Goal: Information Seeking & Learning: Learn about a topic

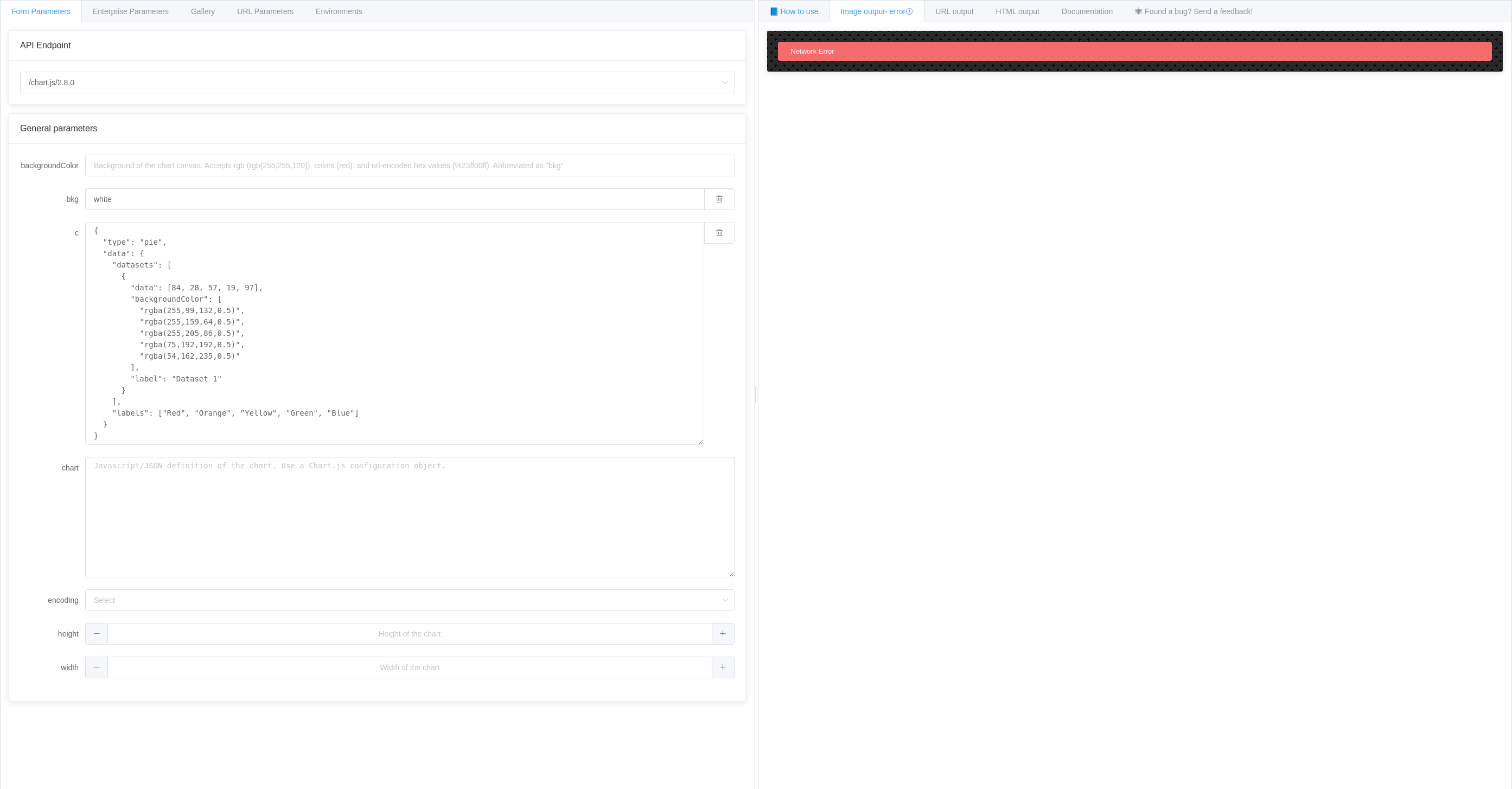
click at [812, 11] on span "📘 How to use" at bounding box center [794, 11] width 49 height 9
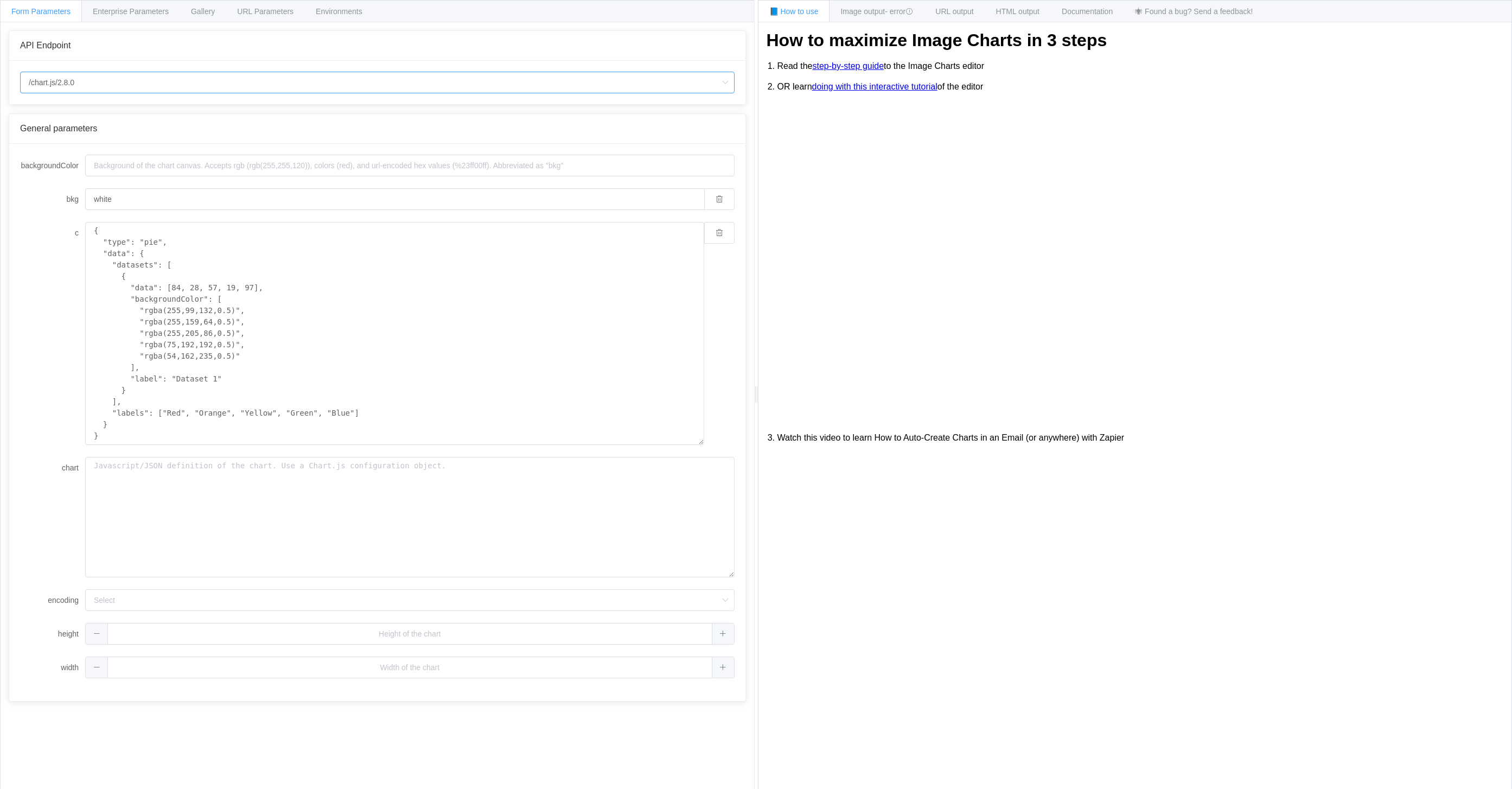
click at [376, 90] on input "/chart.js/2.8.0" at bounding box center [377, 82] width 715 height 22
click at [348, 110] on li "/chart" at bounding box center [381, 113] width 721 height 19
type input "/chart"
type input "20"
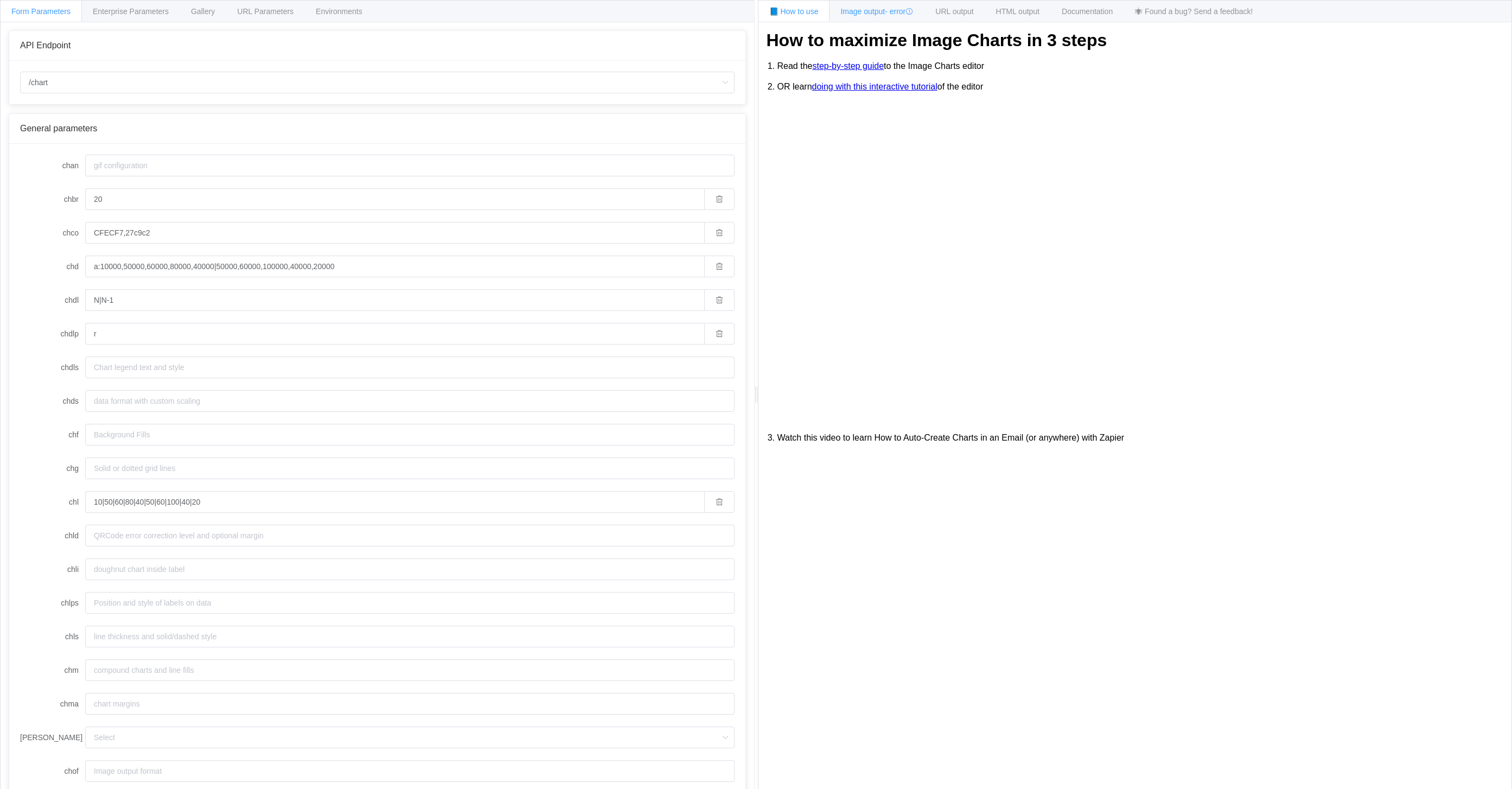
click at [863, 14] on span "Image output - error" at bounding box center [877, 11] width 73 height 9
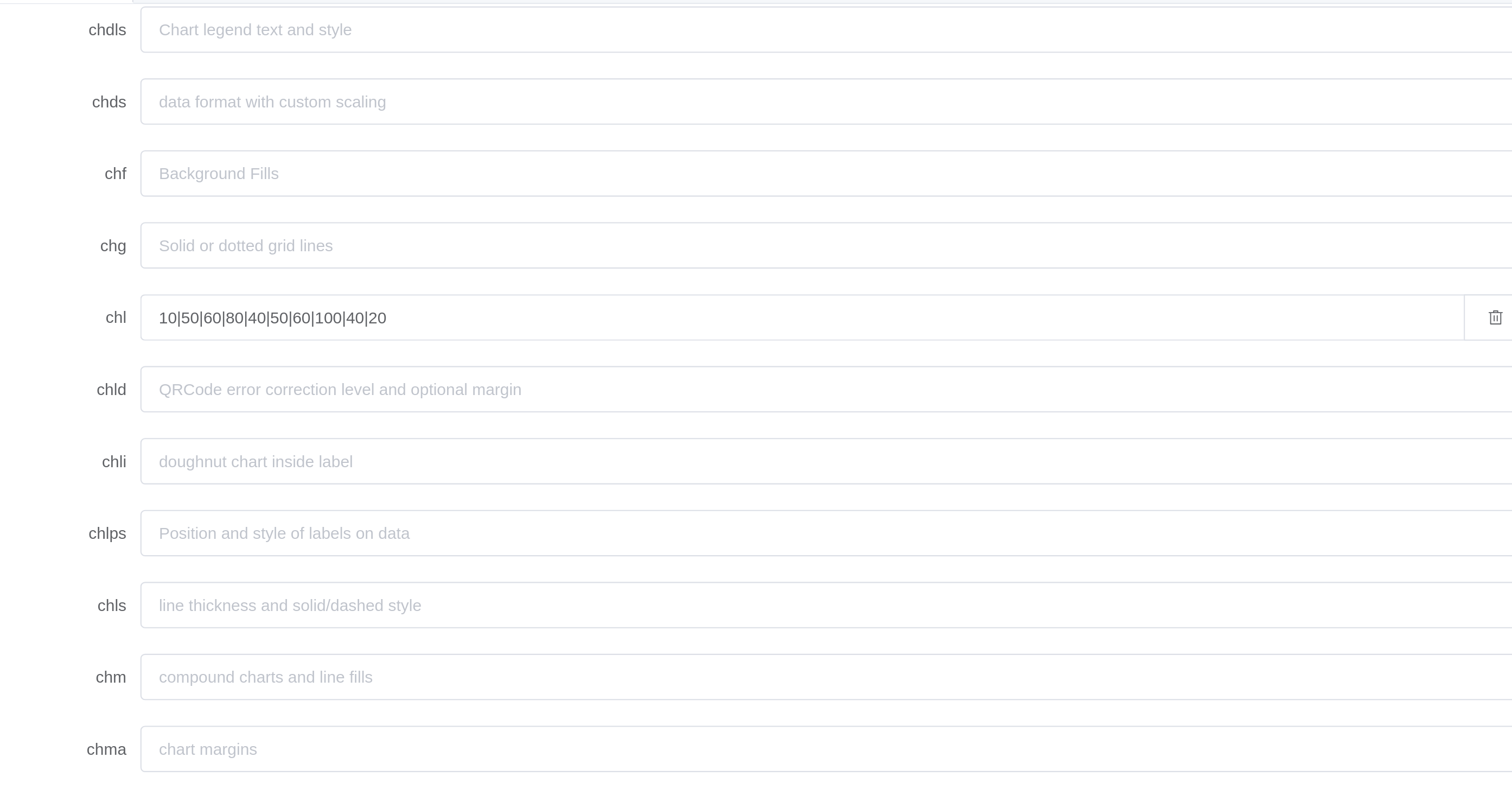
scroll to position [335, 0]
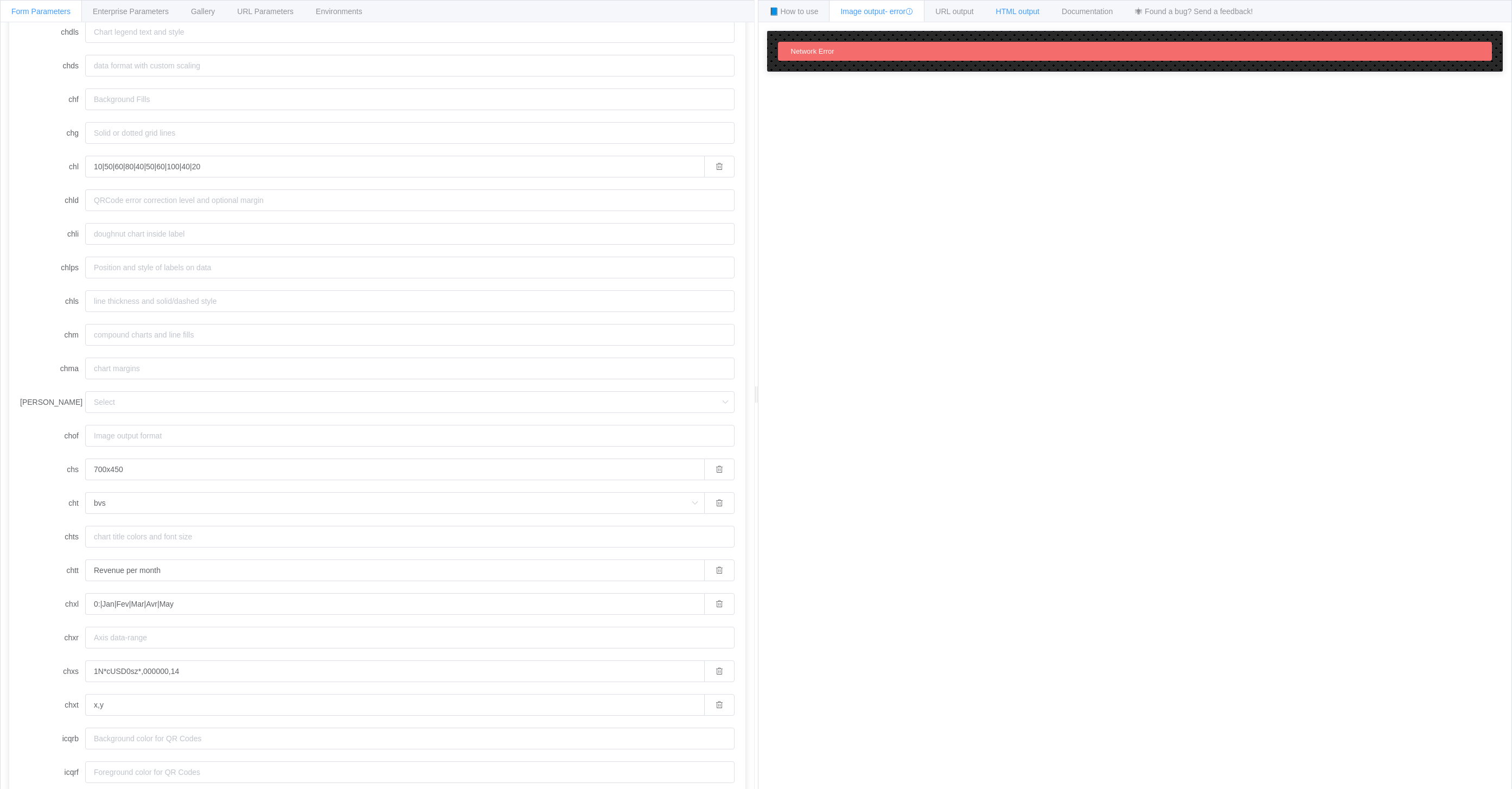
click at [1032, 11] on span "HTML output" at bounding box center [1018, 11] width 44 height 9
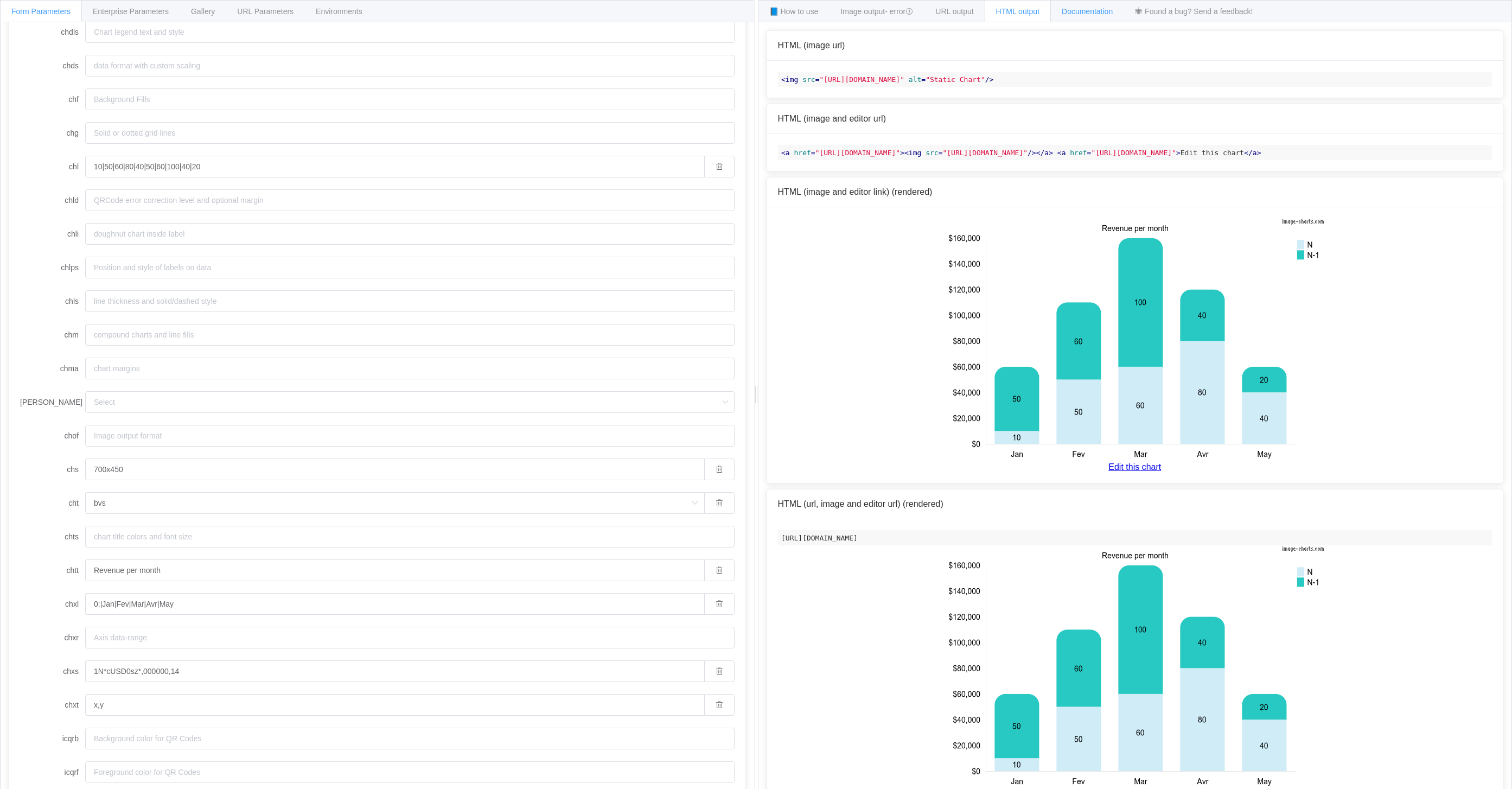
click at [1095, 9] on span "Documentation" at bounding box center [1087, 11] width 51 height 9
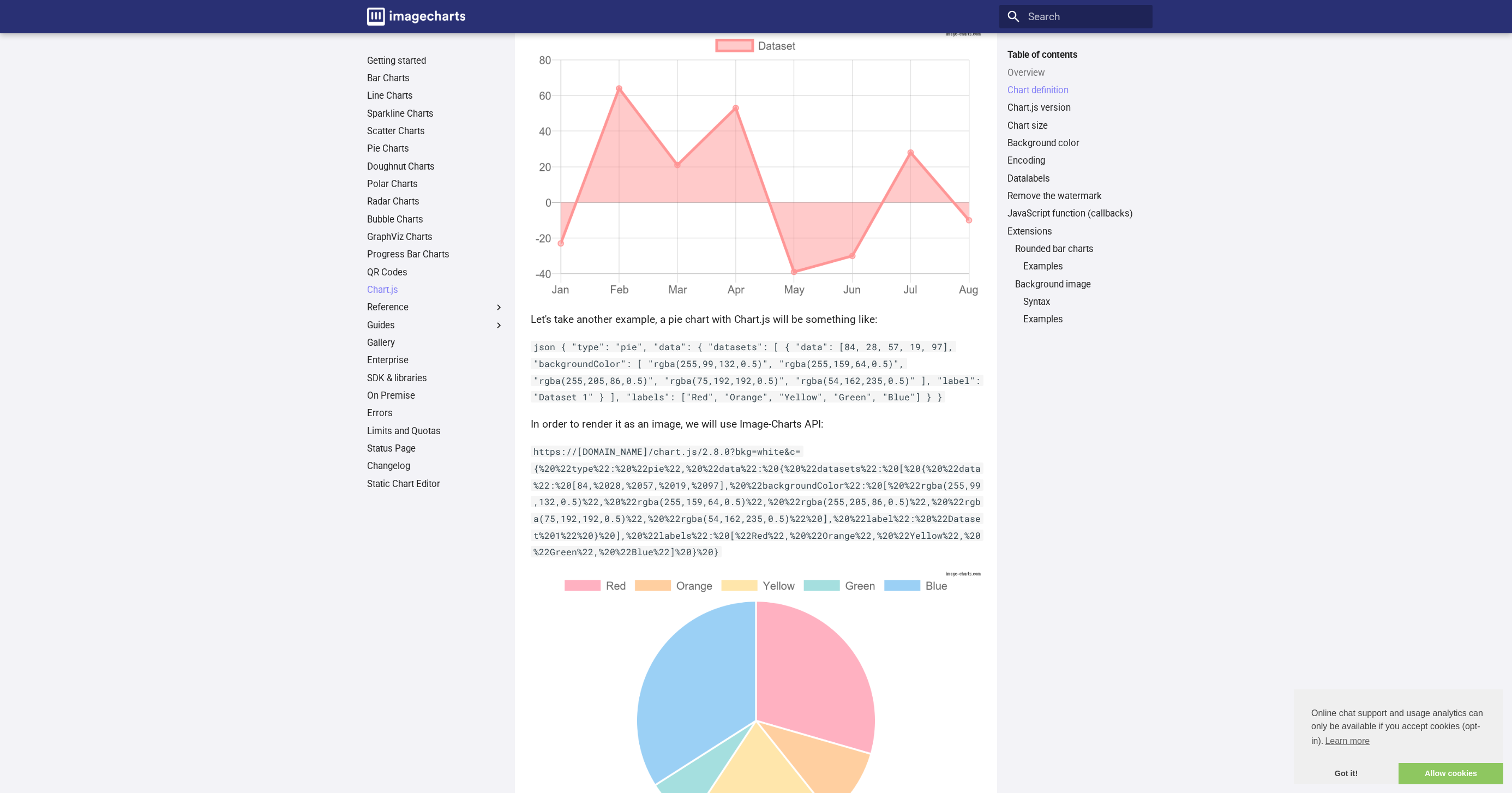
scroll to position [606, 0]
